Goal: Information Seeking & Learning: Learn about a topic

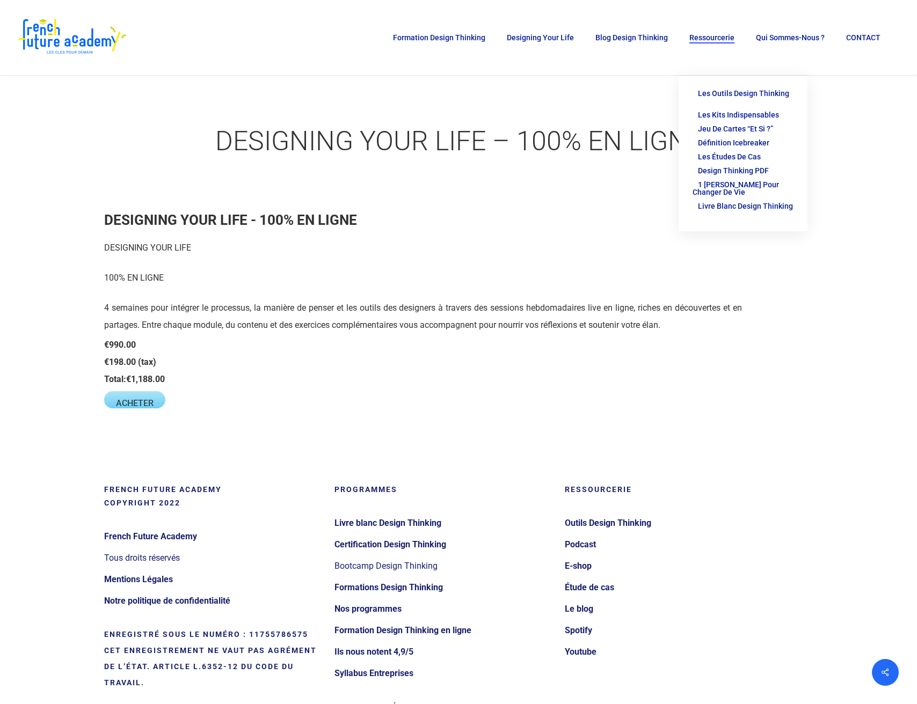
click at [727, 38] on span "Ressourcerie" at bounding box center [711, 37] width 45 height 9
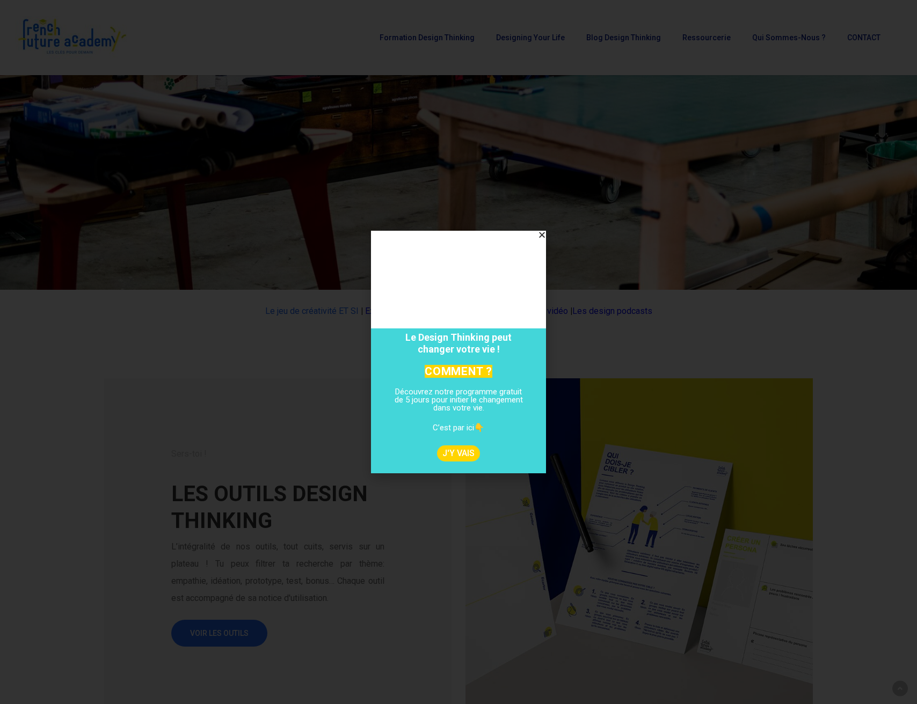
scroll to position [411, 0]
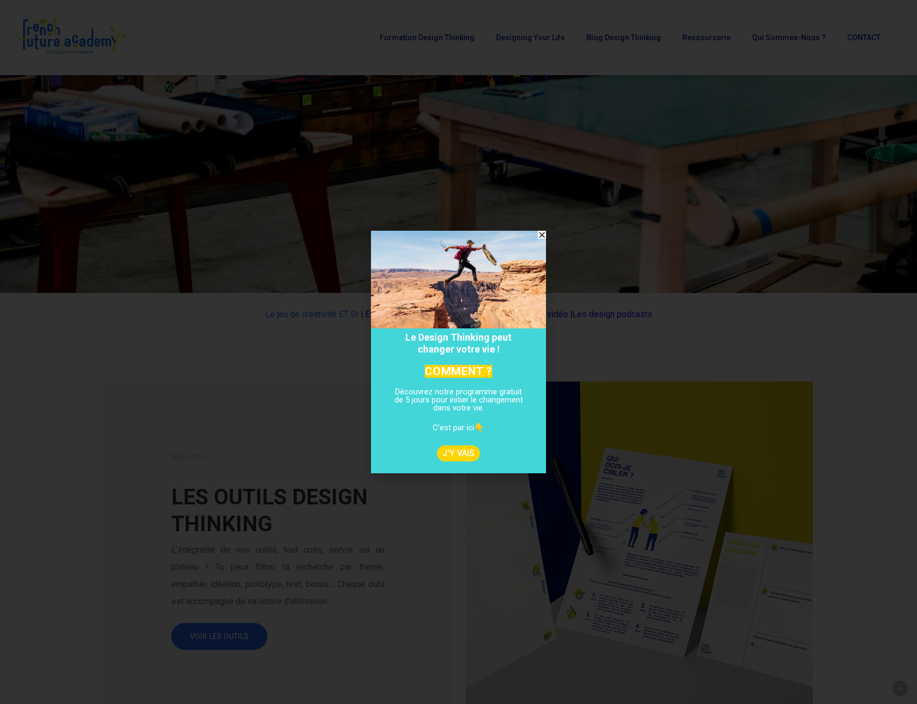
click at [541, 234] on icon "Close" at bounding box center [542, 235] width 8 height 8
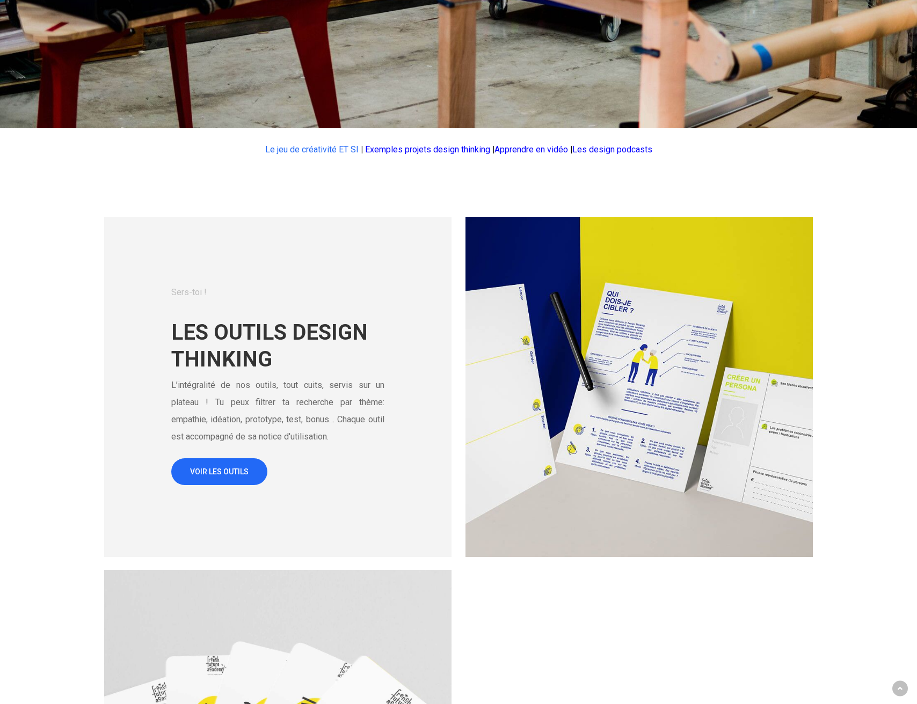
scroll to position [581, 0]
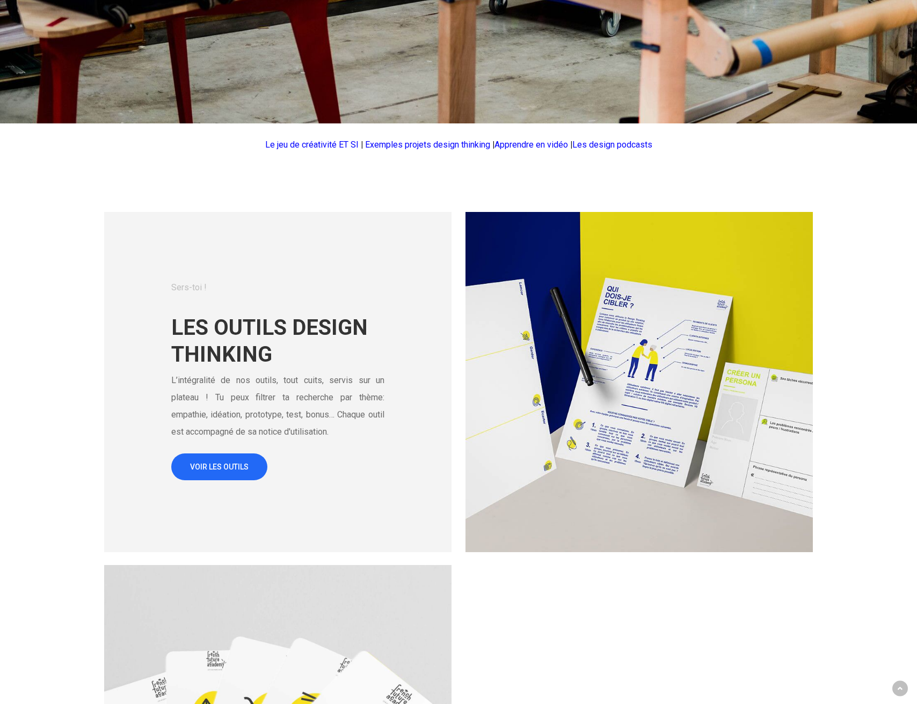
click at [327, 144] on link "Le jeu de créativité ET SI" at bounding box center [311, 145] width 93 height 10
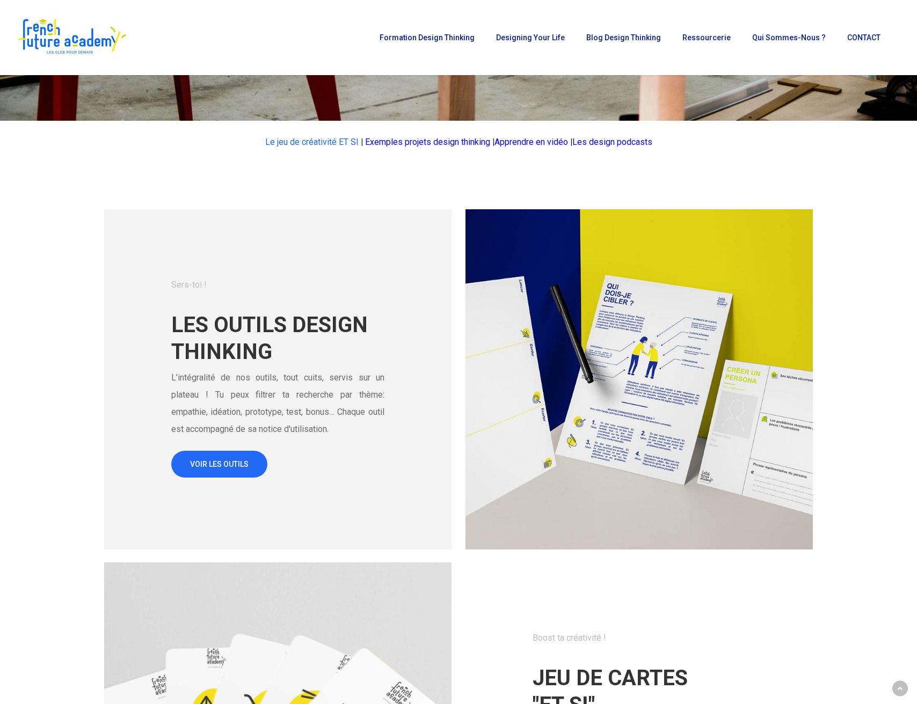
scroll to position [583, 0]
click at [220, 467] on span "VOIR LES OUTILS" at bounding box center [219, 463] width 59 height 11
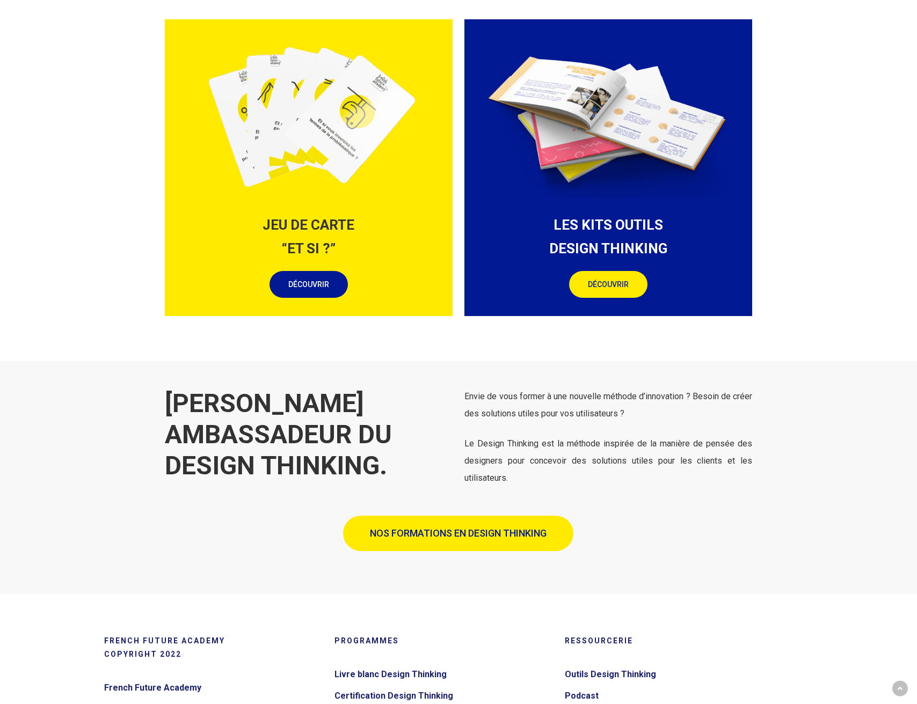
scroll to position [1224, 0]
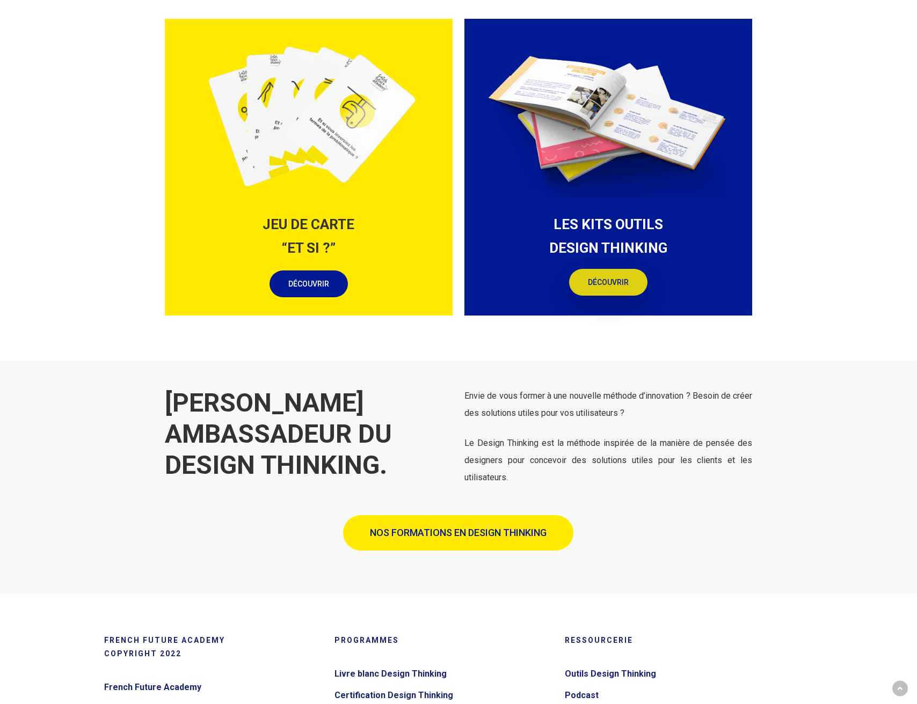
click at [627, 279] on span "DÉCOUVRIR" at bounding box center [608, 282] width 41 height 11
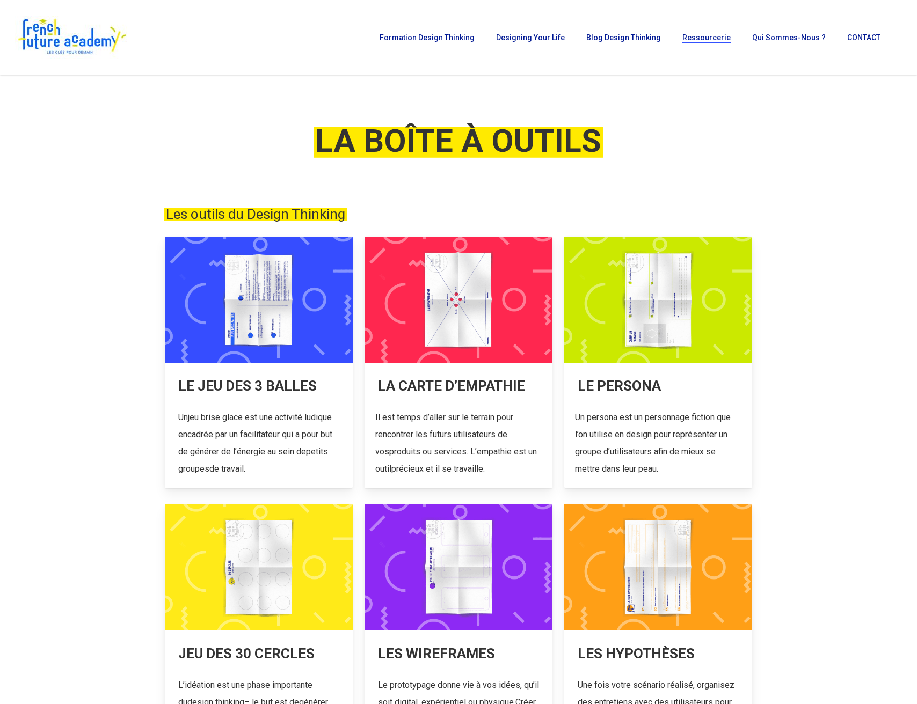
scroll to position [0, 0]
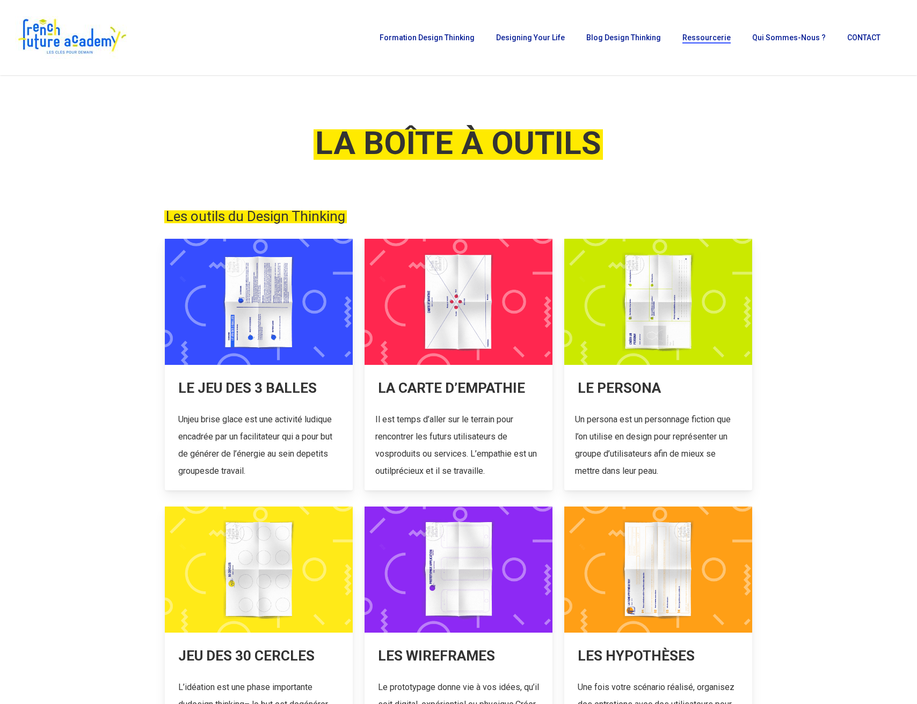
click at [257, 306] on link at bounding box center [259, 365] width 188 height 252
click at [427, 283] on link at bounding box center [459, 365] width 188 height 252
click at [651, 292] on link at bounding box center [658, 365] width 188 height 252
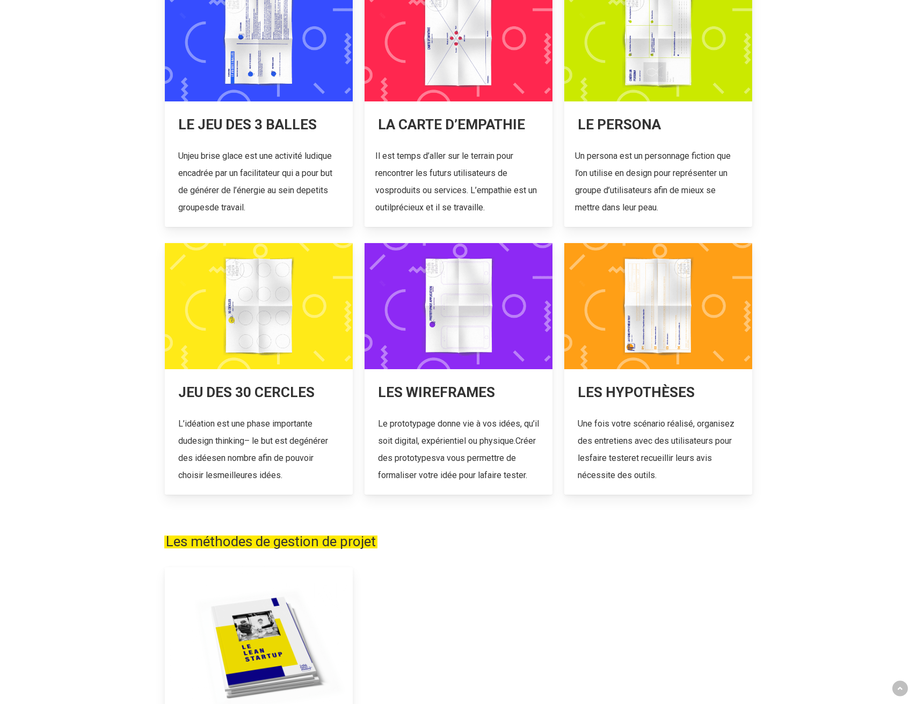
scroll to position [264, 0]
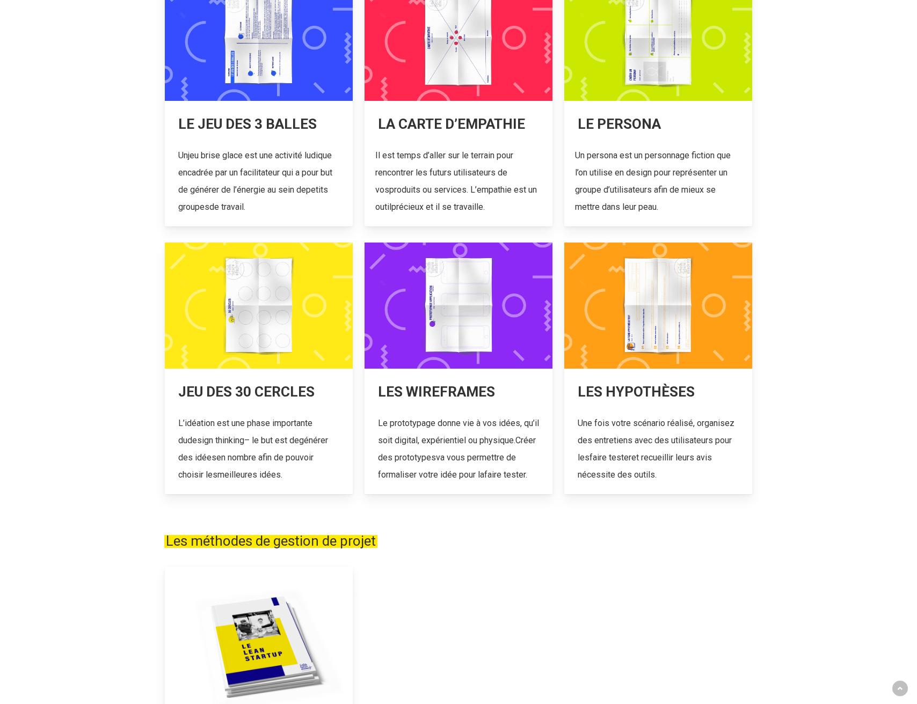
click at [252, 355] on link at bounding box center [259, 369] width 188 height 252
click at [428, 379] on link at bounding box center [459, 369] width 188 height 252
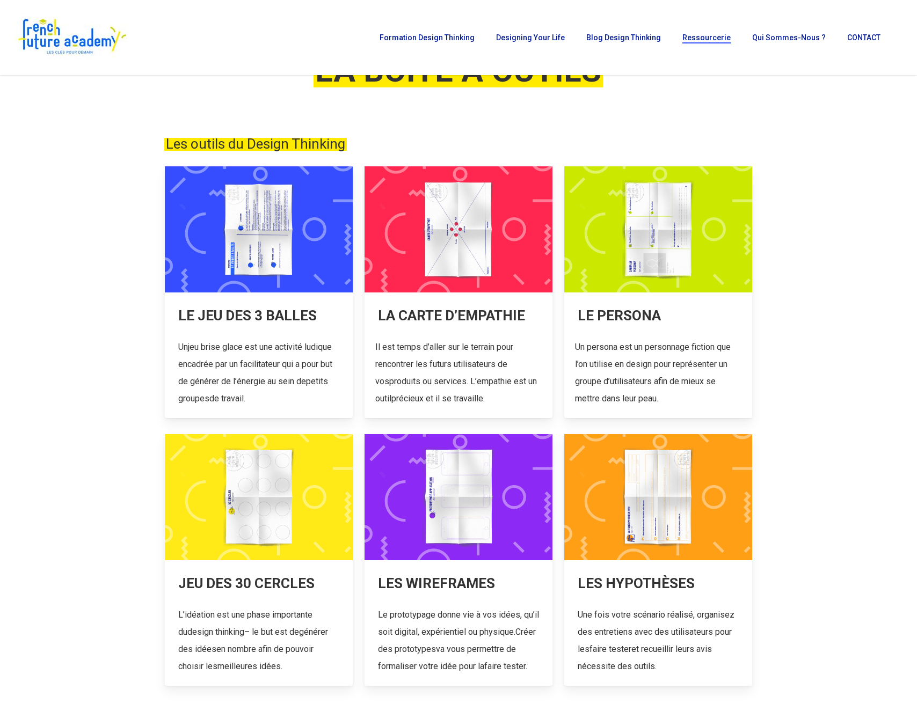
scroll to position [0, 0]
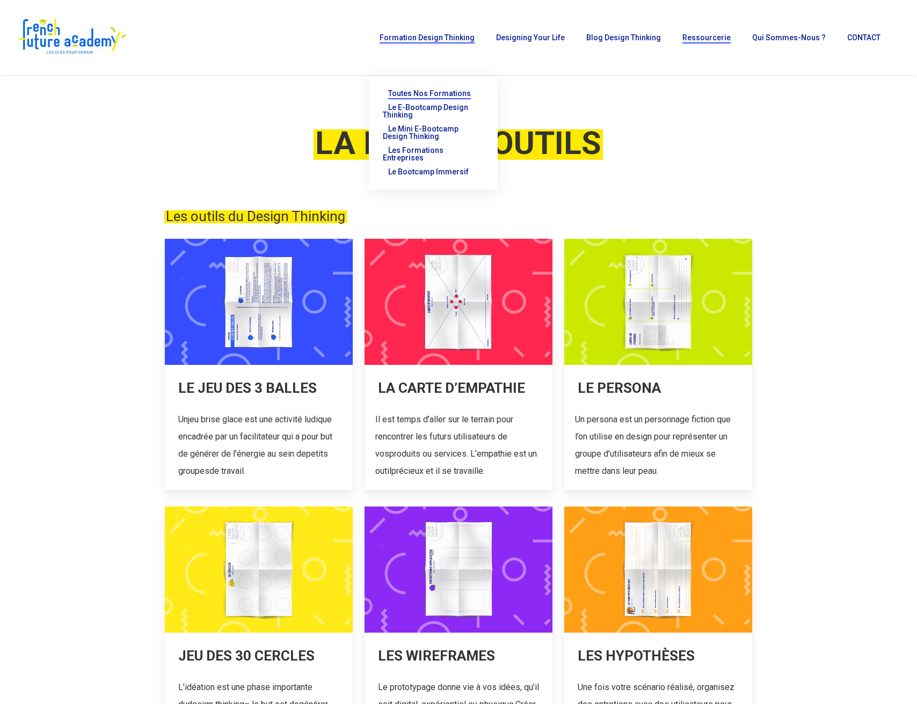
click at [435, 92] on span "Toutes nos formations" at bounding box center [429, 93] width 83 height 9
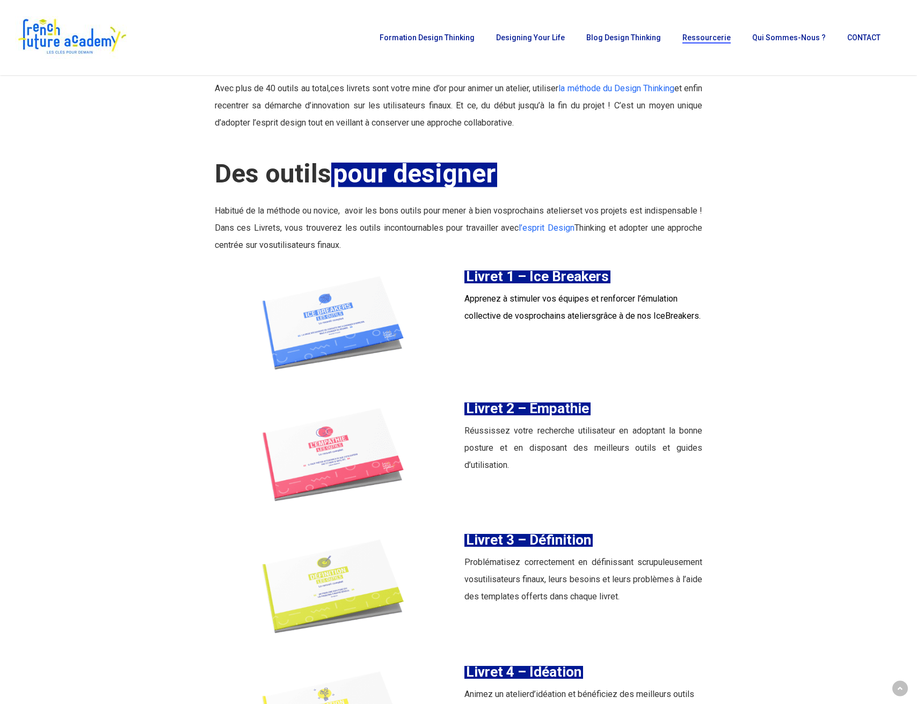
scroll to position [1056, 0]
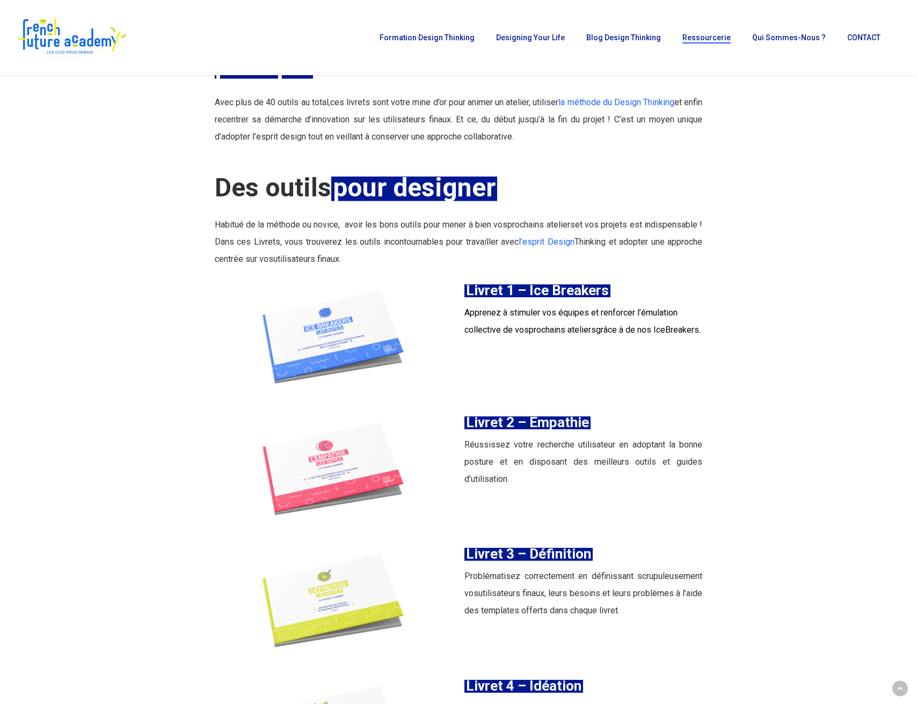
click at [542, 293] on span "Livret 1 – Ice Breakers" at bounding box center [537, 290] width 143 height 16
click at [347, 339] on img at bounding box center [334, 340] width 238 height 119
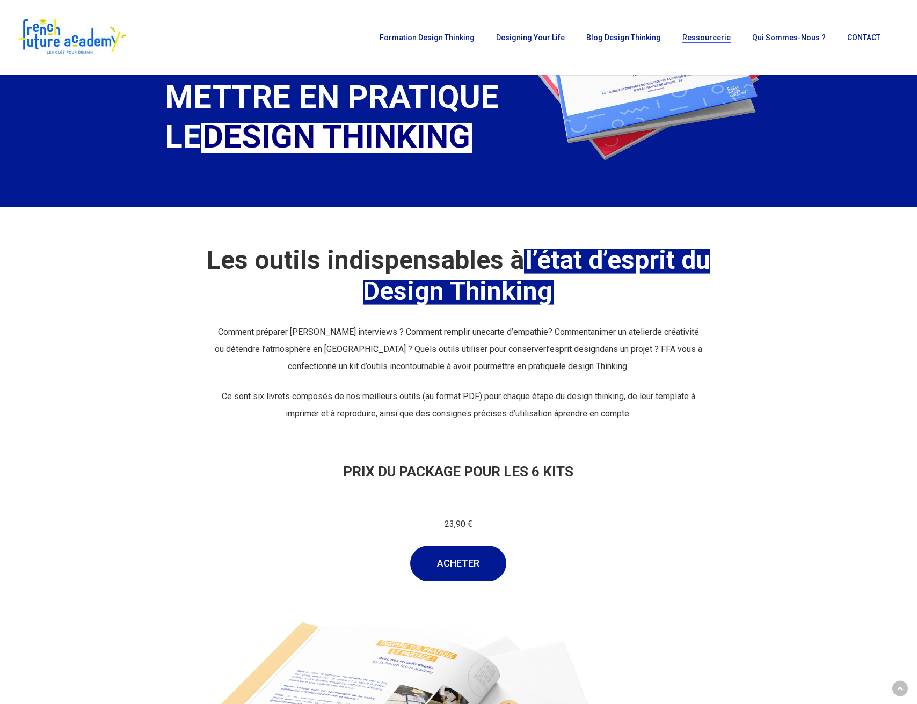
scroll to position [0, 0]
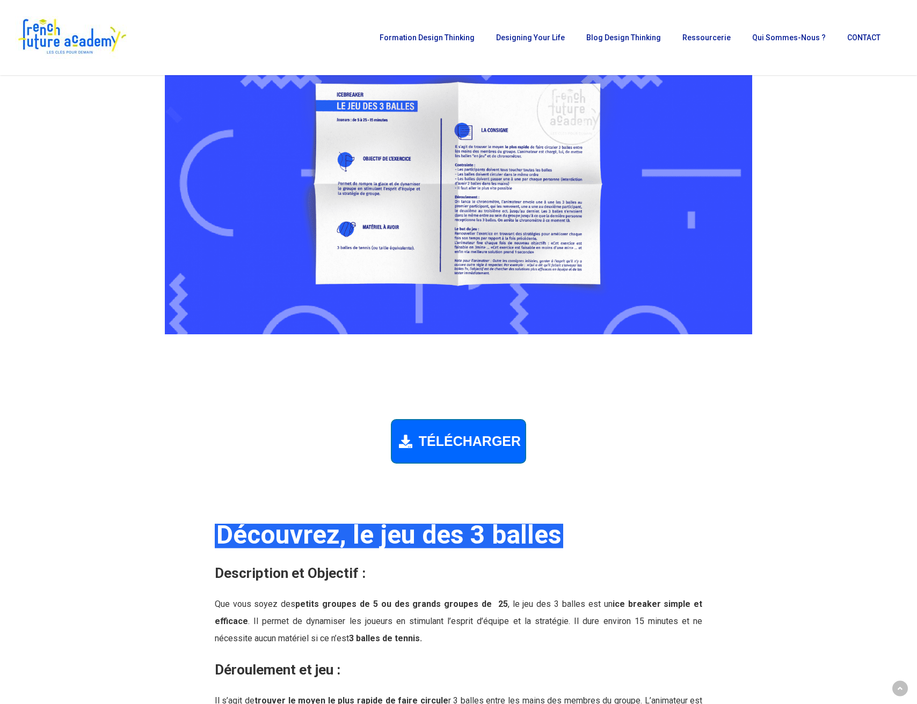
scroll to position [724, 0]
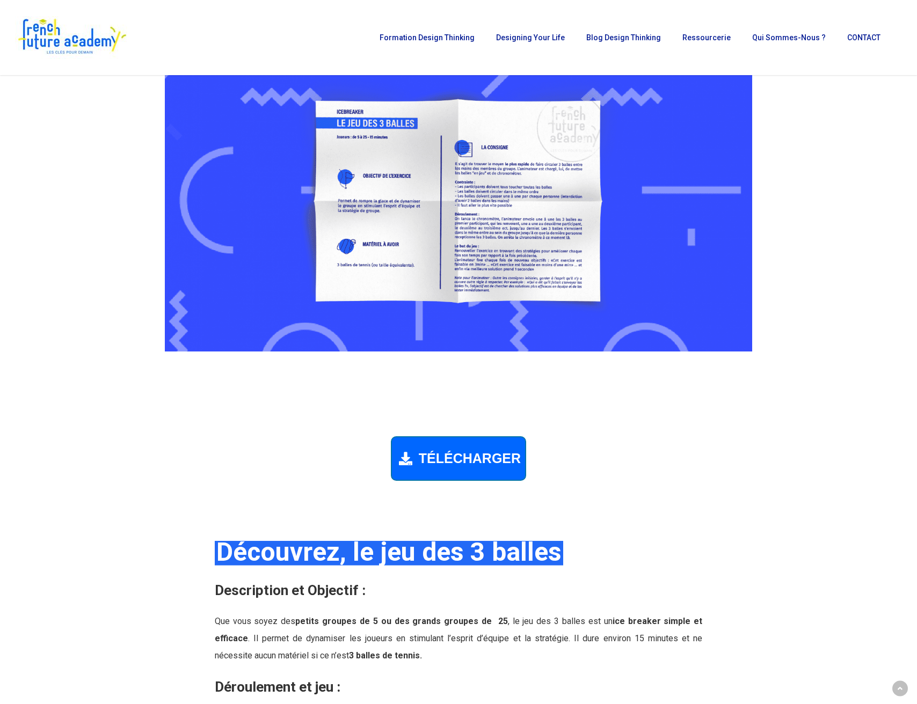
click at [468, 463] on span "TÉLÉCHARGER" at bounding box center [470, 459] width 102 height 16
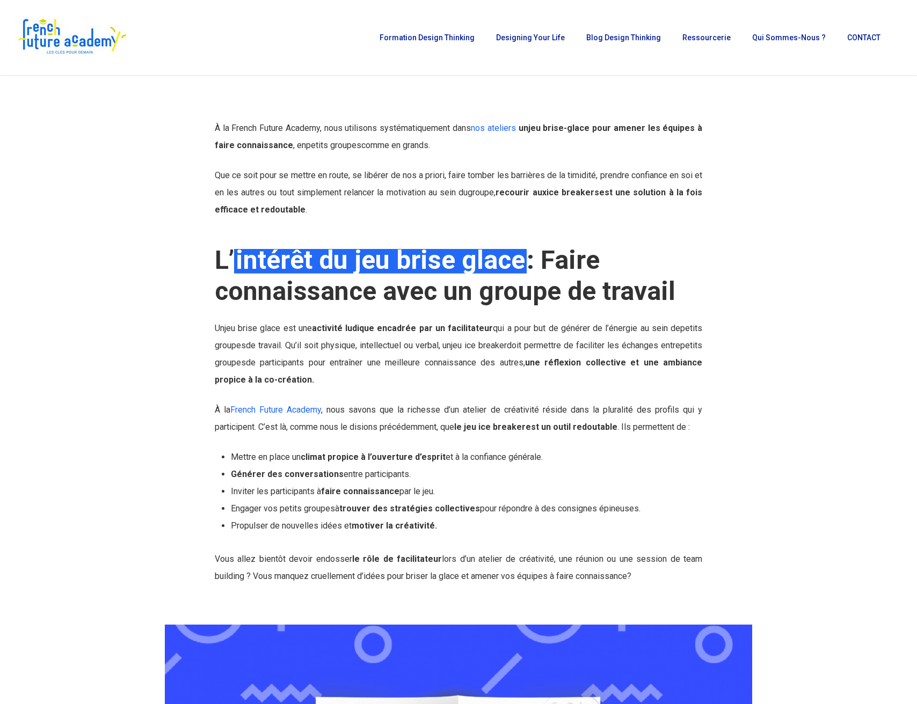
scroll to position [0, 0]
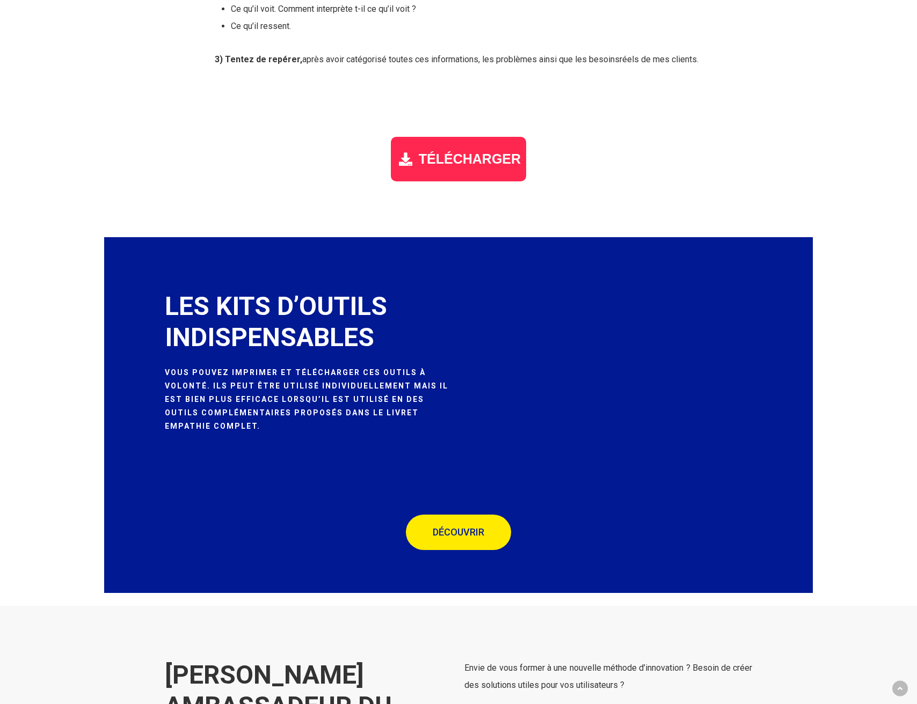
scroll to position [1381, 0]
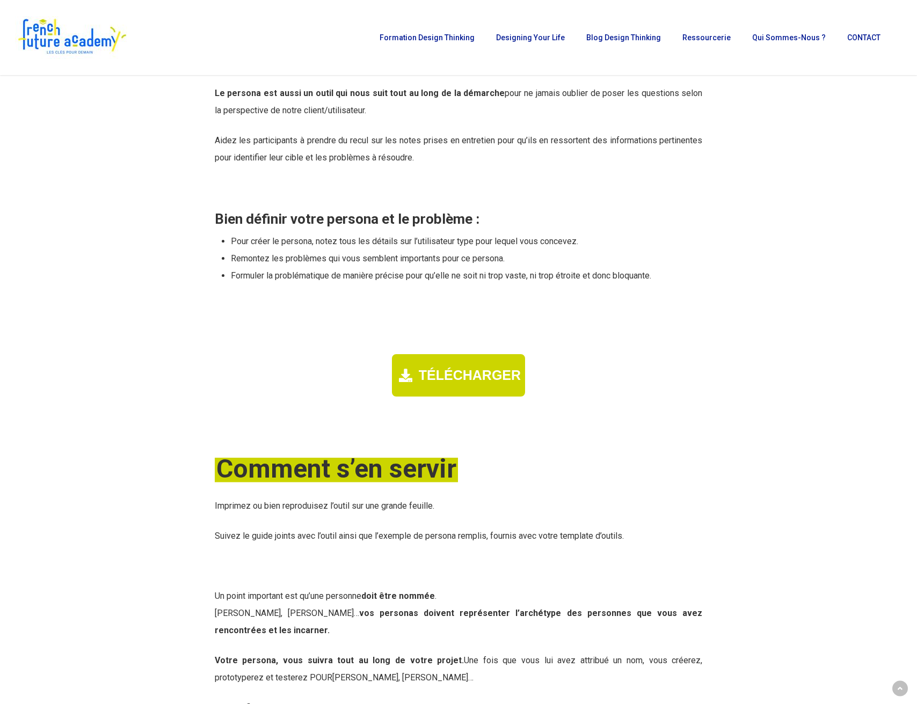
scroll to position [1080, 0]
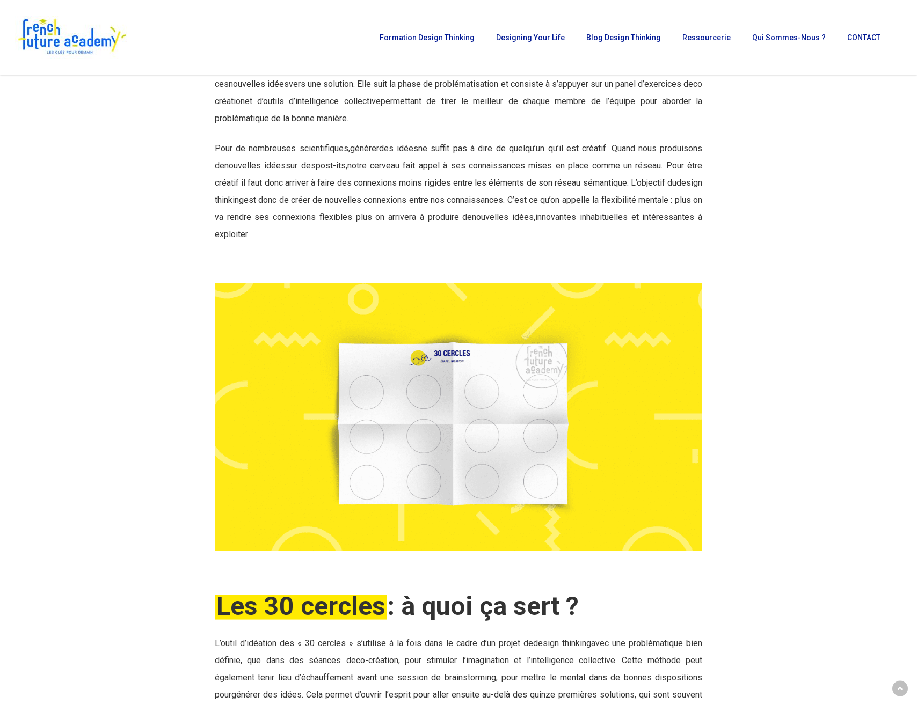
scroll to position [444, 0]
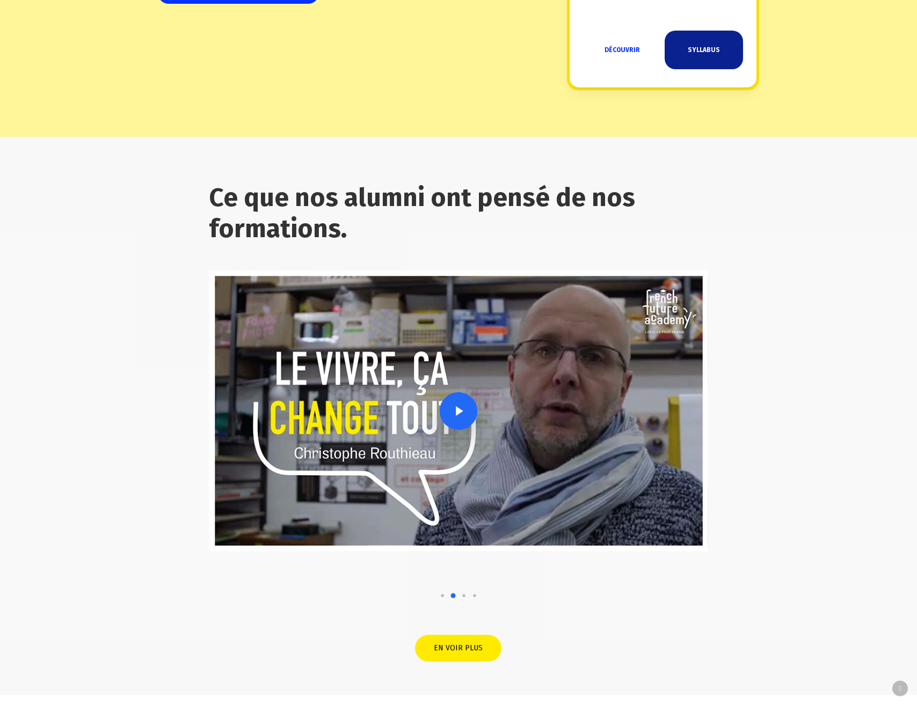
scroll to position [1418, 0]
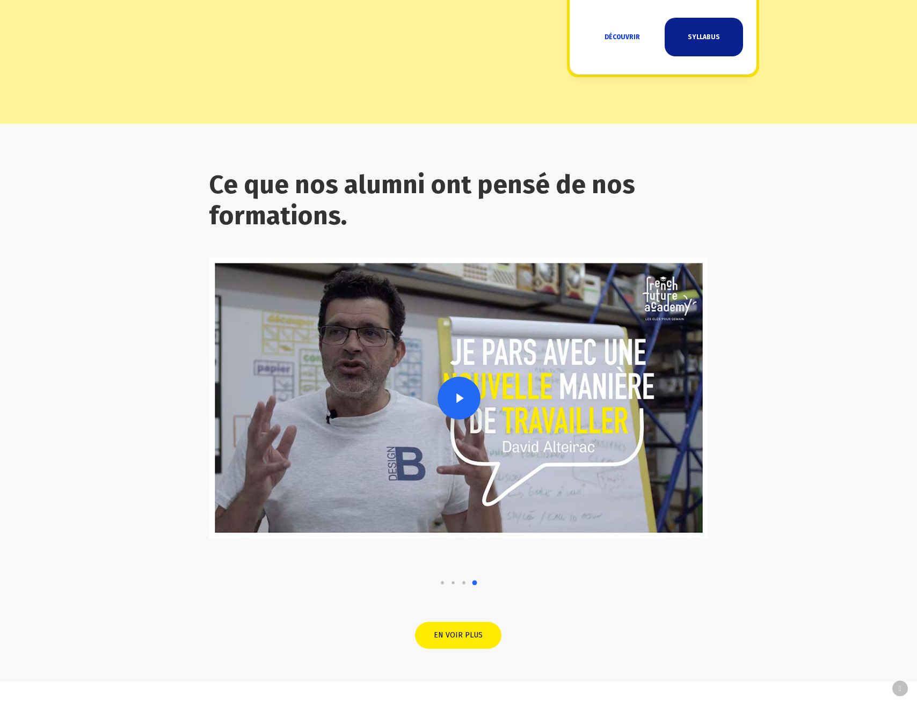
click at [460, 396] on link at bounding box center [458, 398] width 499 height 281
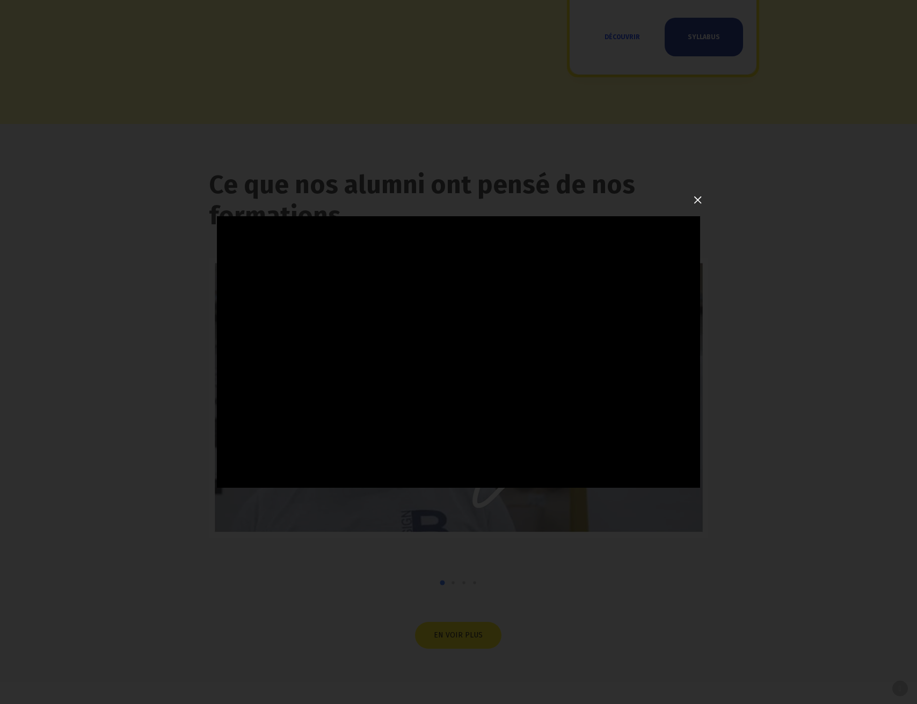
click at [699, 202] on button "button" at bounding box center [698, 200] width 11 height 11
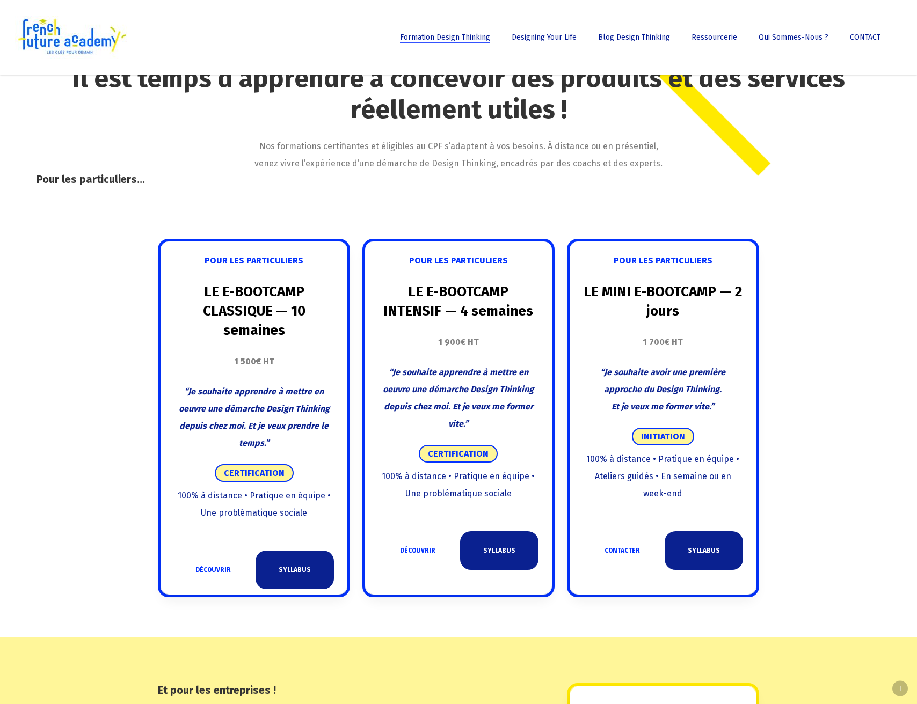
scroll to position [441, 0]
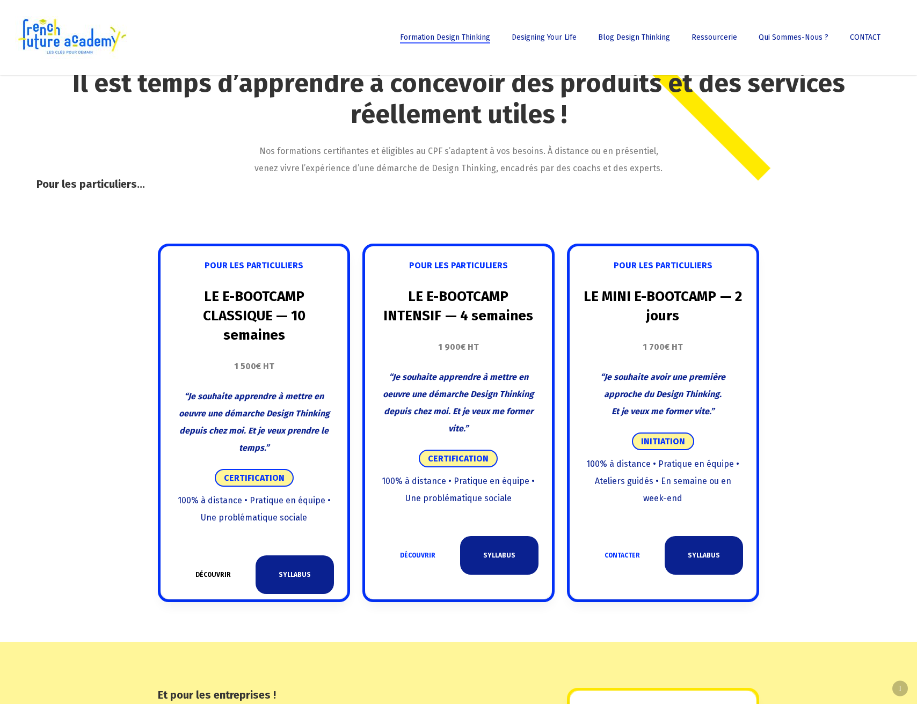
click at [219, 573] on link "DÉCOUVRIR" at bounding box center [213, 575] width 78 height 39
click at [544, 94] on span "Designing Your Life – 100% en ligne" at bounding box center [564, 97] width 98 height 17
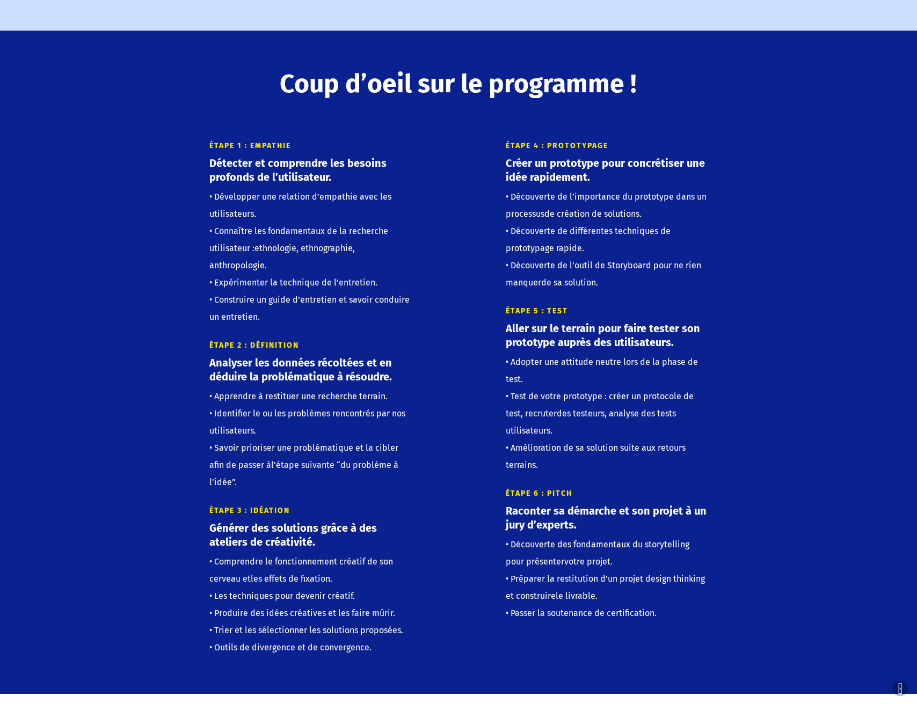
scroll to position [1641, 0]
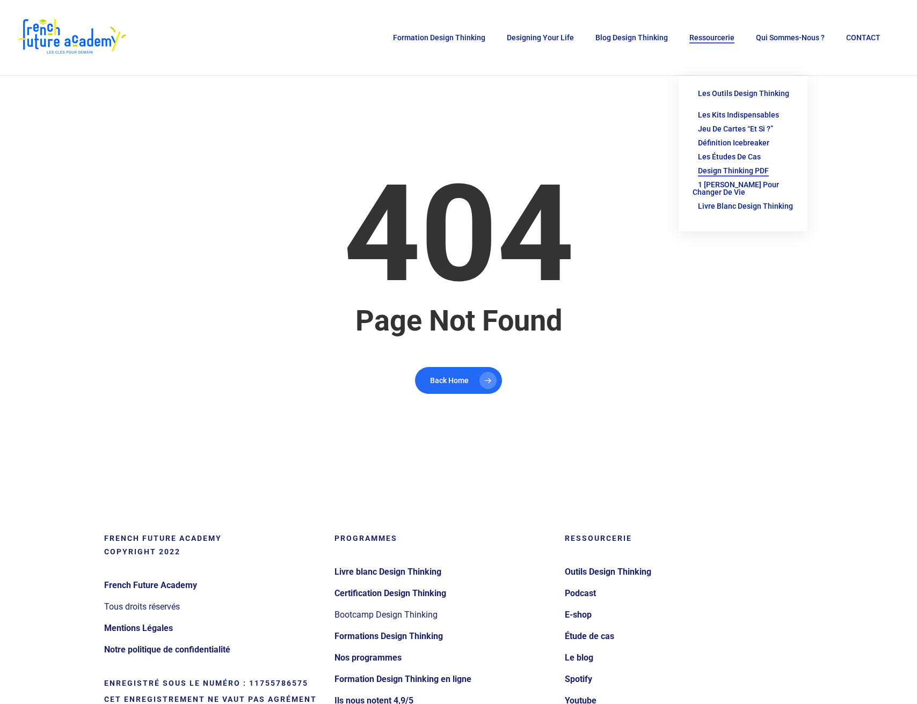
click at [752, 166] on span "Design thinking PDF" at bounding box center [733, 170] width 71 height 9
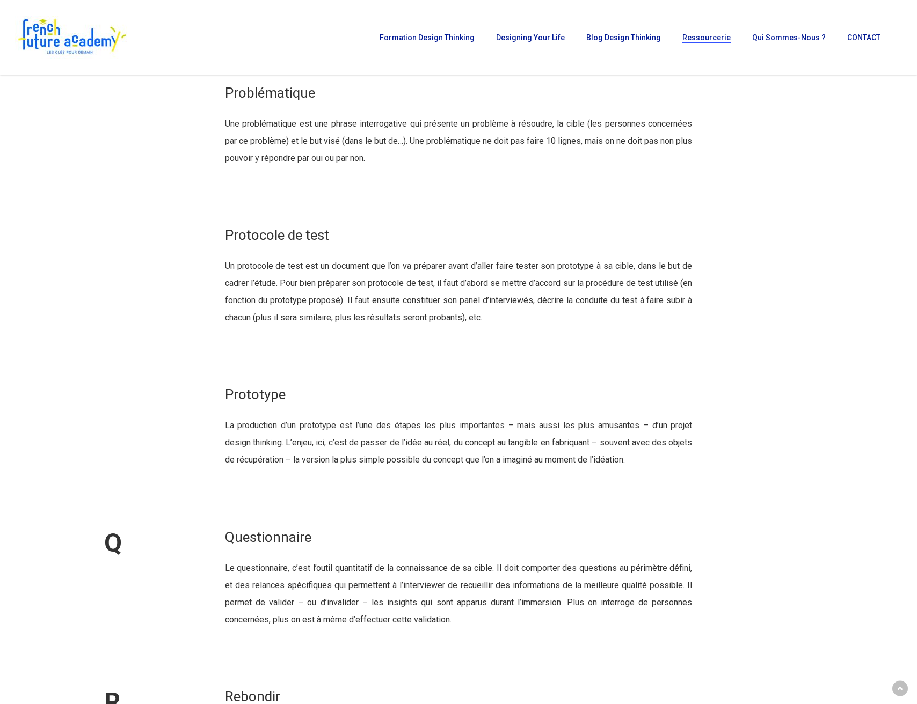
scroll to position [14238, 0]
